Goal: Transaction & Acquisition: Purchase product/service

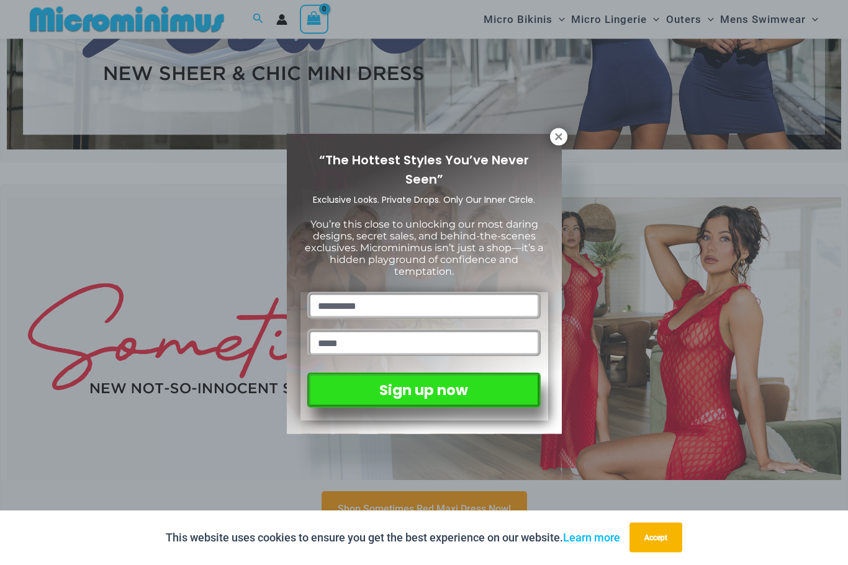
scroll to position [228, 0]
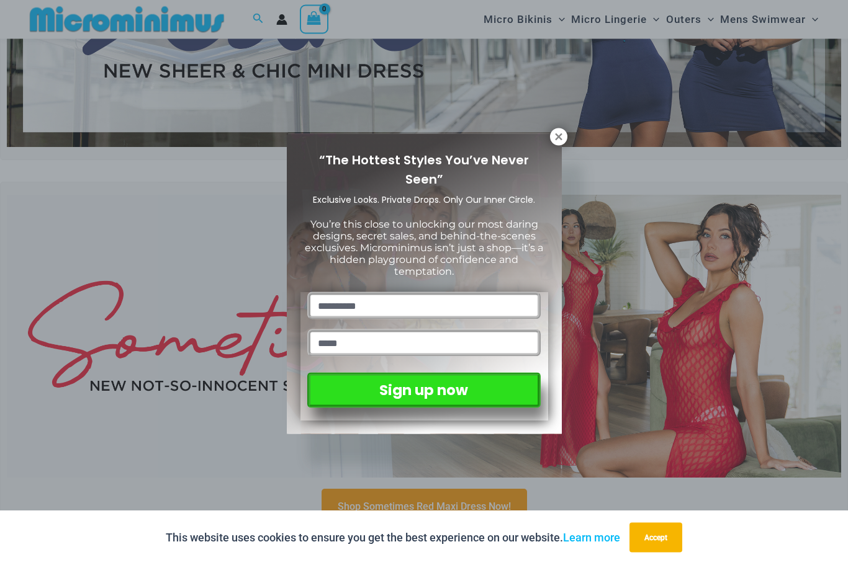
click at [561, 133] on icon at bounding box center [558, 136] width 7 height 7
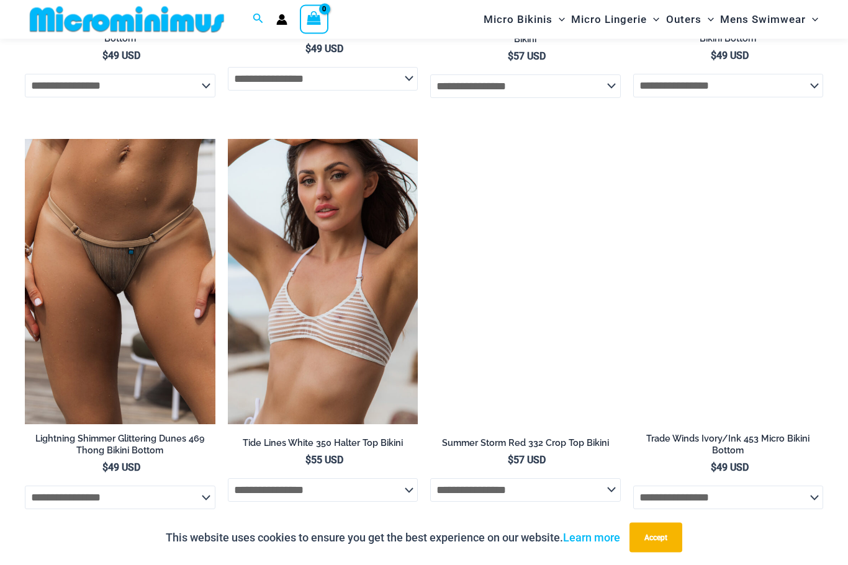
scroll to position [3260, 0]
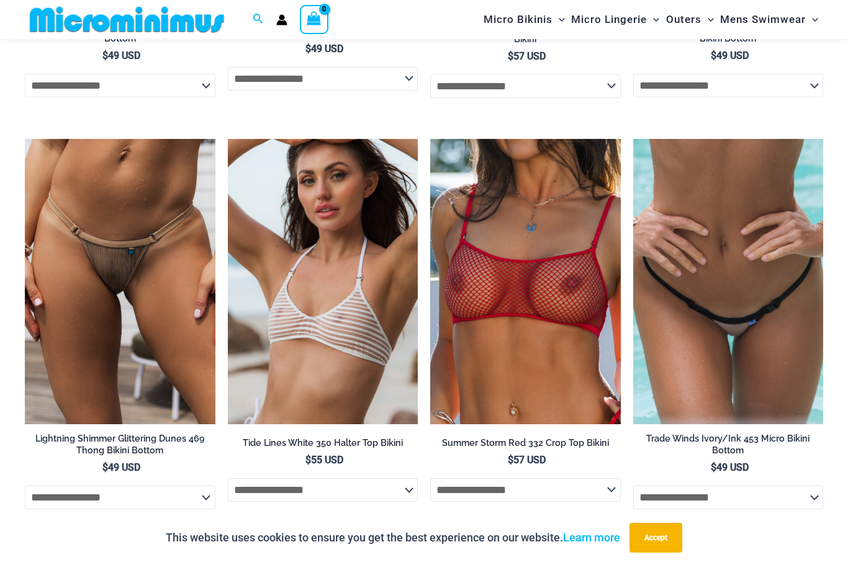
click at [430, 139] on img at bounding box center [430, 139] width 0 height 0
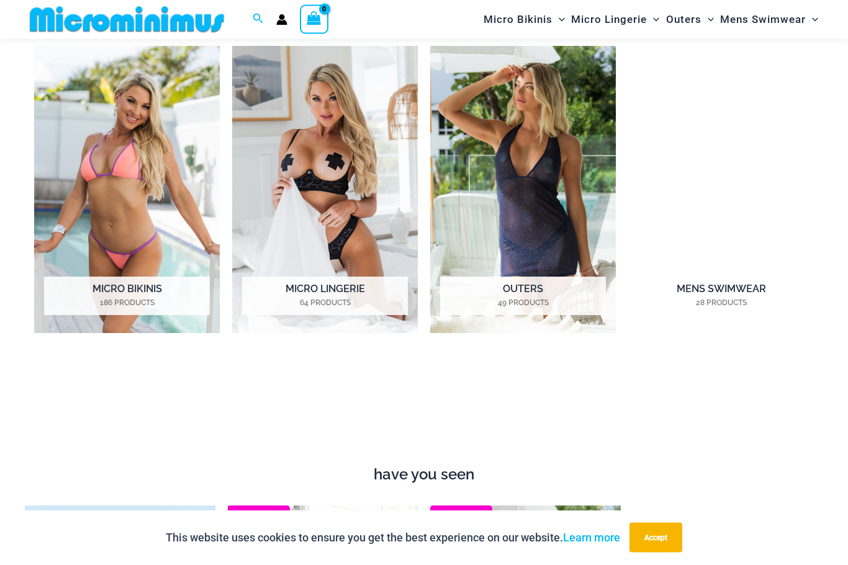
scroll to position [907, 0]
